Goal: Task Accomplishment & Management: Manage account settings

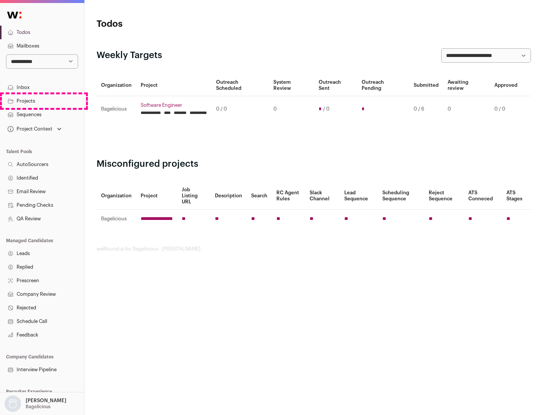
click at [42, 101] on link "Projects" at bounding box center [42, 101] width 84 height 14
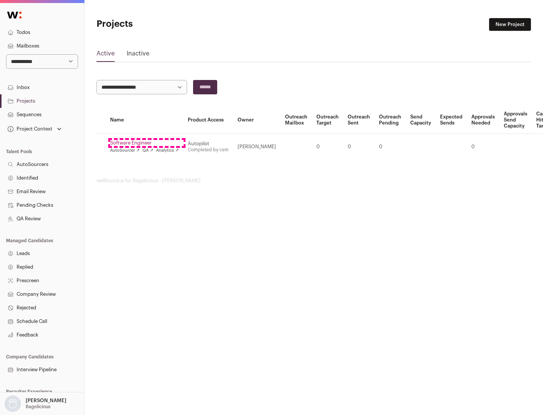
click at [147, 143] on link "Software Engineer" at bounding box center [144, 143] width 69 height 6
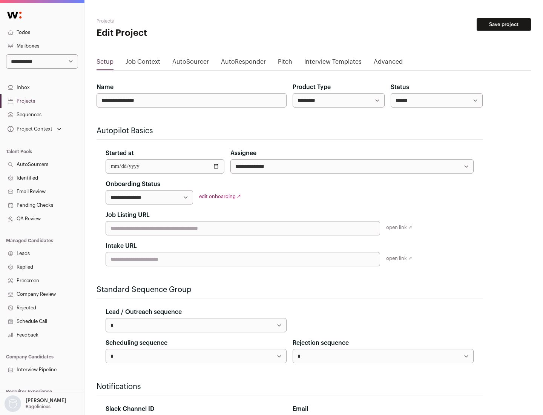
click at [504, 25] on button "Save project" at bounding box center [503, 24] width 54 height 13
